Goal: Task Accomplishment & Management: Manage account settings

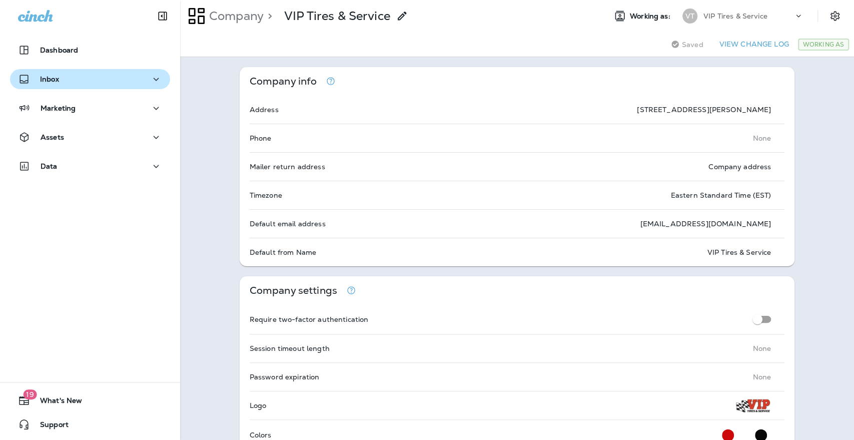
click at [81, 78] on div "Inbox" at bounding box center [90, 79] width 144 height 13
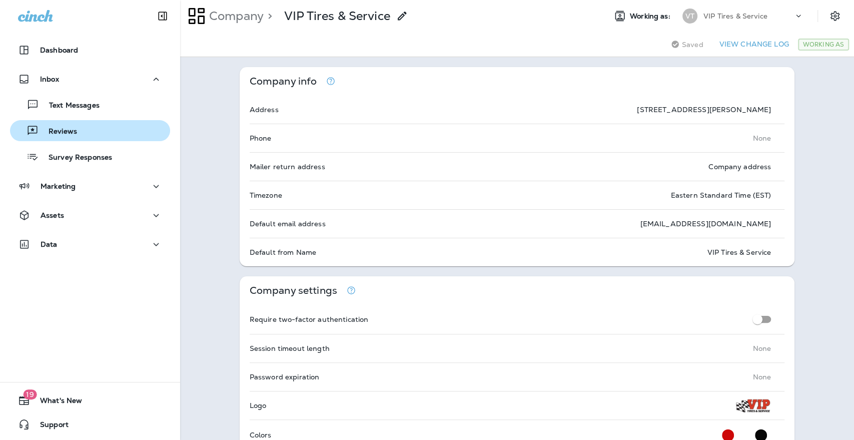
click at [73, 131] on p "Reviews" at bounding box center [58, 132] width 39 height 10
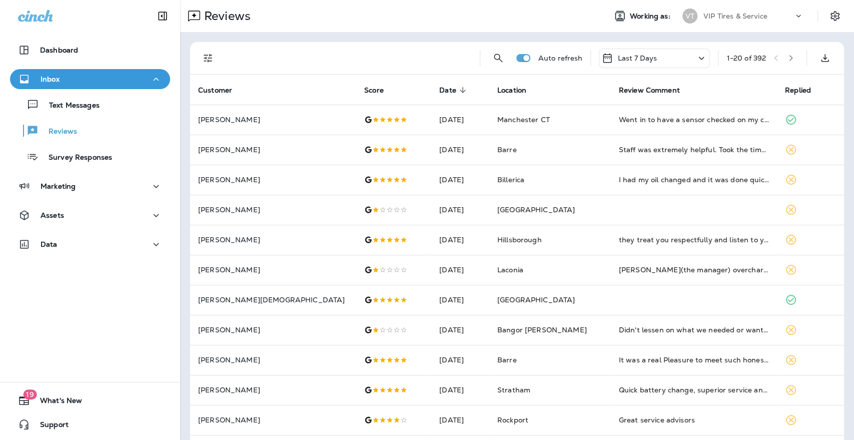
click at [205, 59] on icon "Filters" at bounding box center [208, 58] width 12 height 12
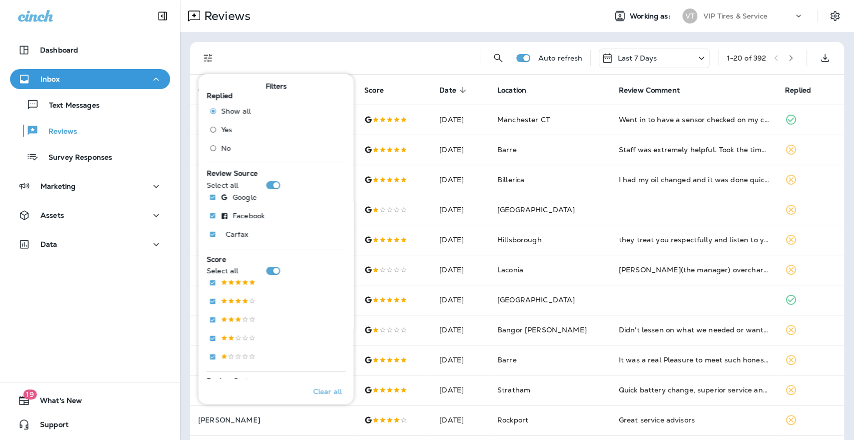
click at [228, 148] on span "No" at bounding box center [226, 148] width 10 height 8
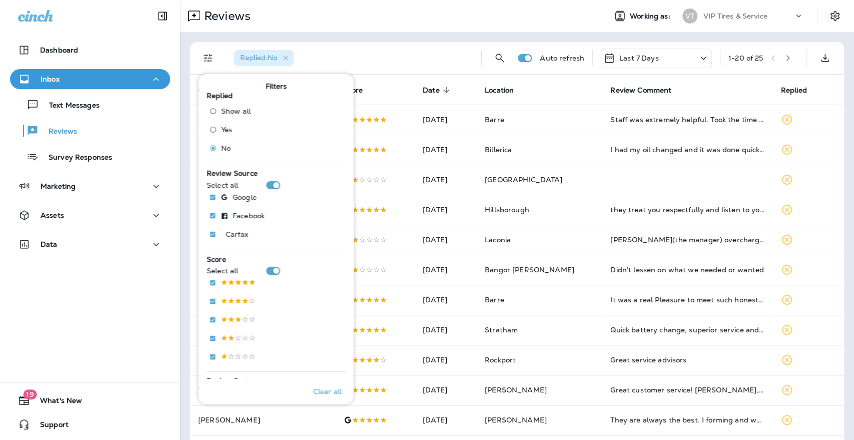
click at [418, 25] on div "Reviews" at bounding box center [389, 16] width 418 height 20
